Goal: Task Accomplishment & Management: Manage account settings

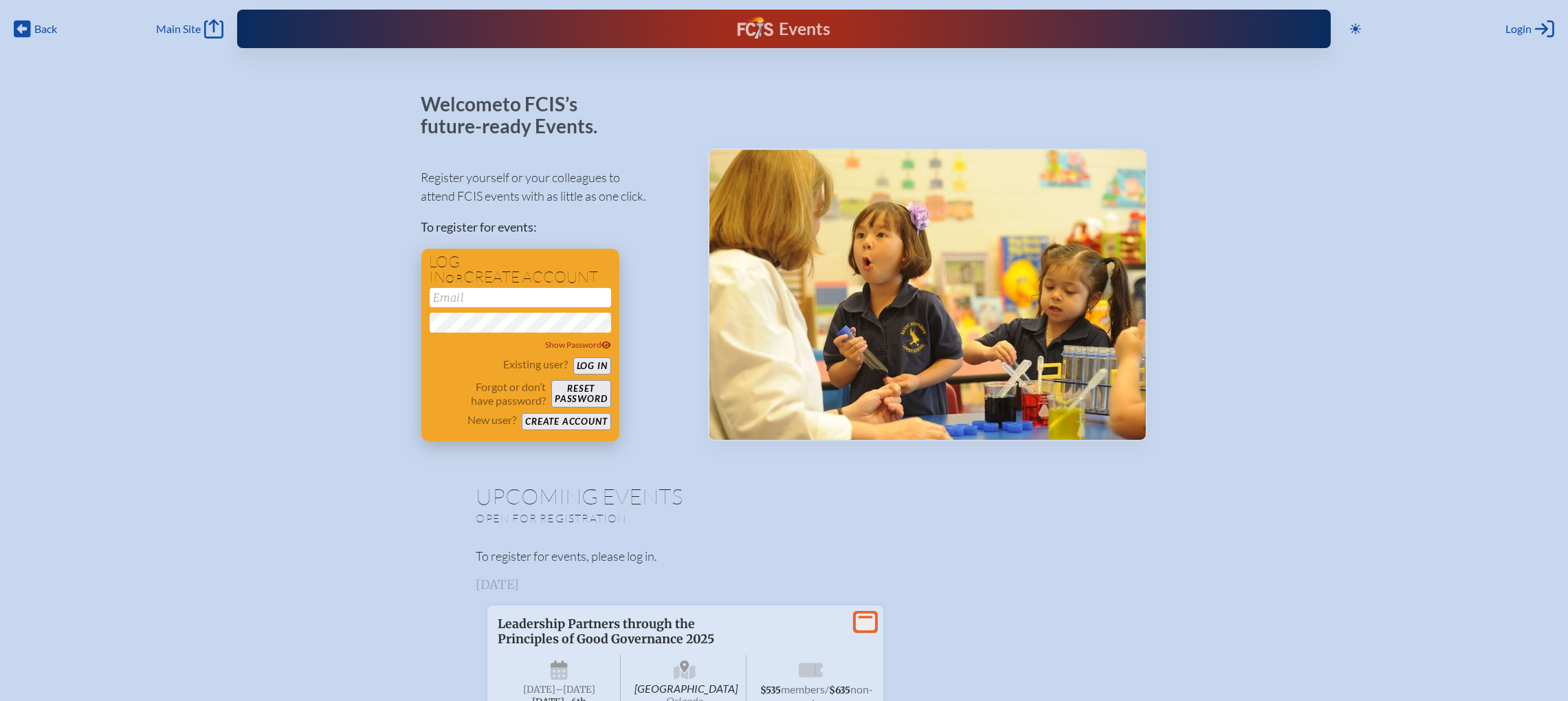
type input "[EMAIL_ADDRESS][DOMAIN_NAME]"
click at [587, 365] on button "Log in" at bounding box center [592, 366] width 38 height 17
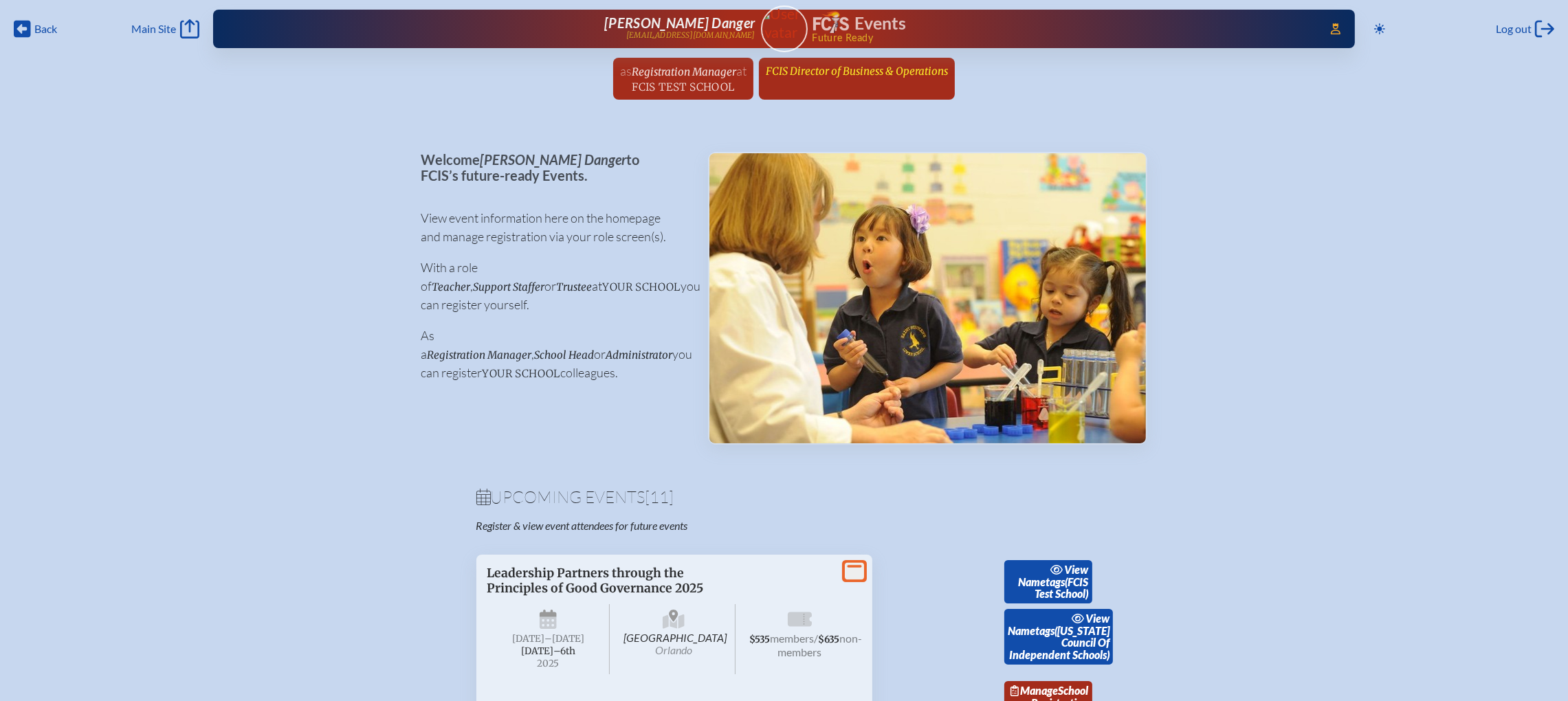
click at [859, 69] on span "FCIS Director of Business & Operations" at bounding box center [856, 71] width 182 height 13
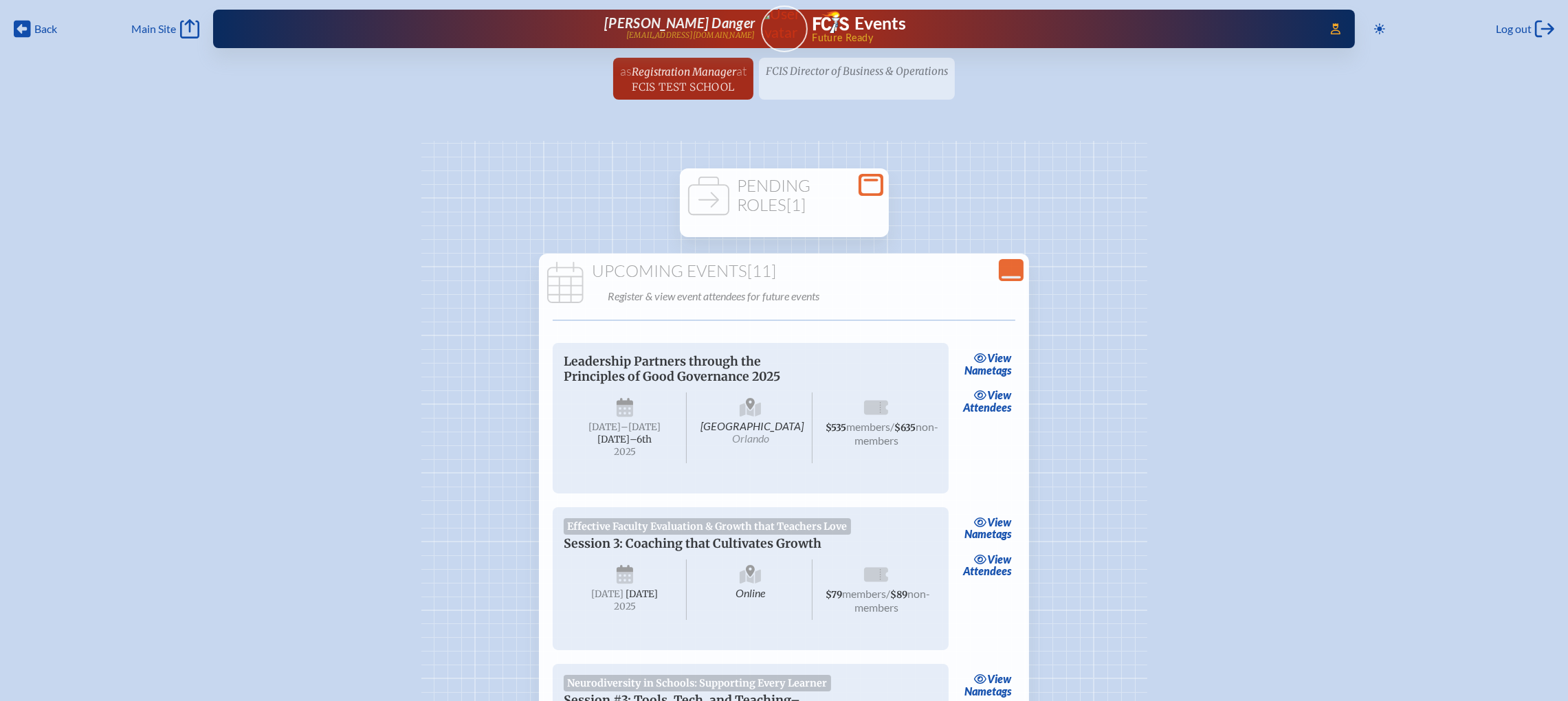
click at [825, 199] on h1 "Pending Roles [1]" at bounding box center [784, 195] width 198 height 38
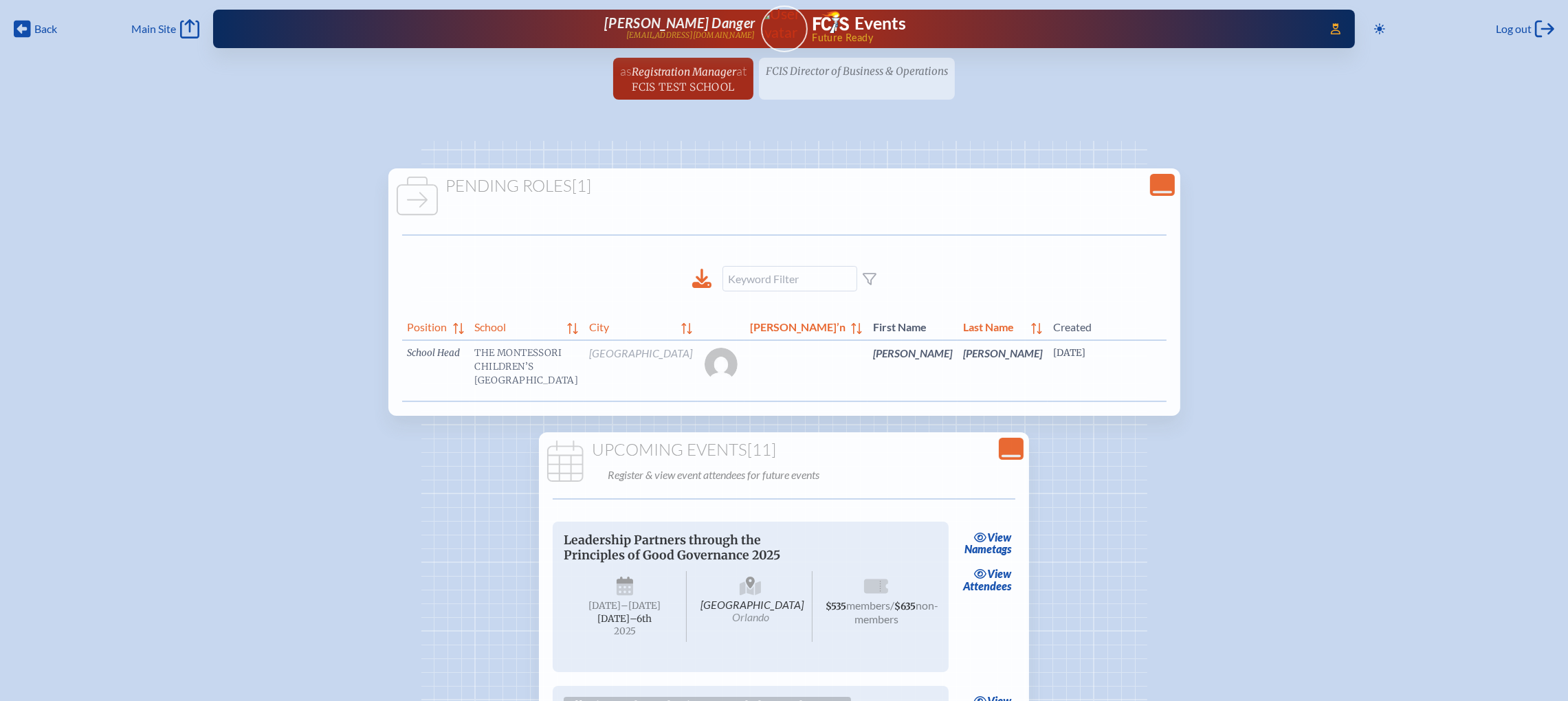
click at [1088, 414] on div "Position School City Sal’n First Name Last Name Created Email Options School He…" at bounding box center [784, 362] width 765 height 102
click at [1288, 381] on link "edit Person’s Details" at bounding box center [1310, 373] width 46 height 43
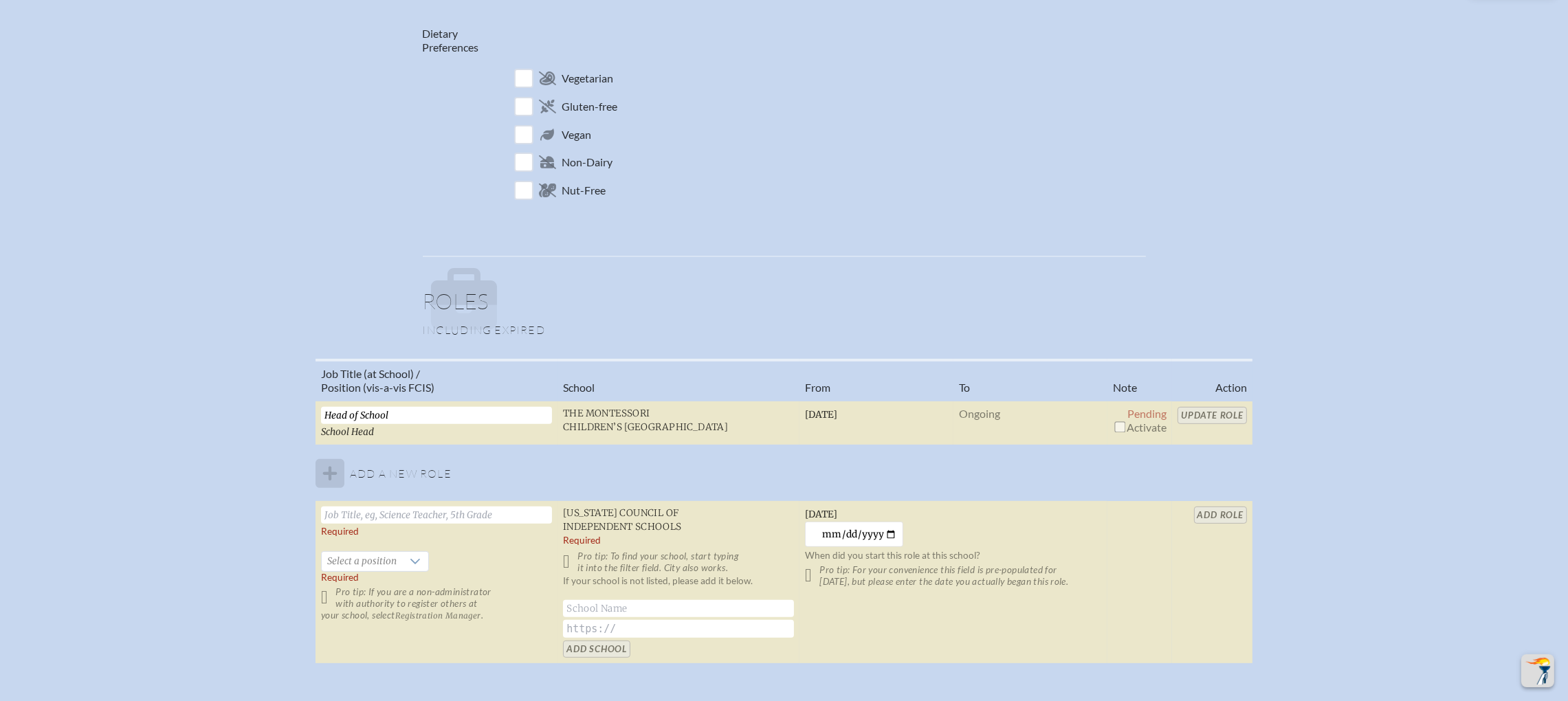
scroll to position [722, 0]
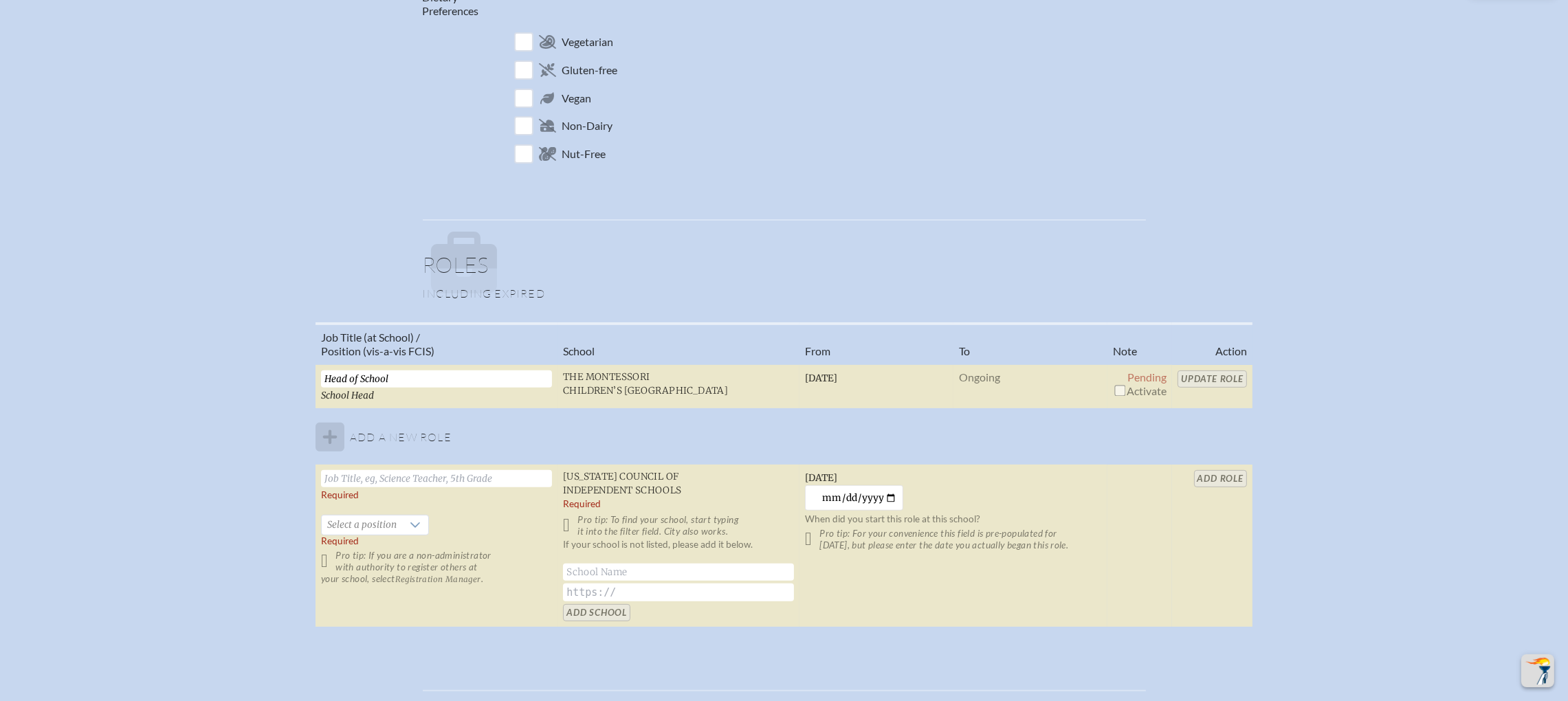
click at [1115, 385] on input "checkbox" at bounding box center [1120, 391] width 11 height 11
checkbox input "true"
click at [1212, 370] on input "Update Role" at bounding box center [1212, 379] width 69 height 17
